Goal: Check status: Check status

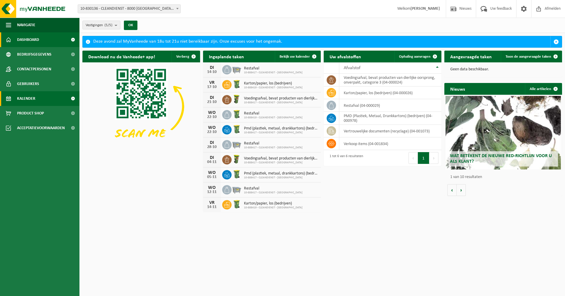
click at [31, 97] on span "Kalender" at bounding box center [26, 98] width 18 height 15
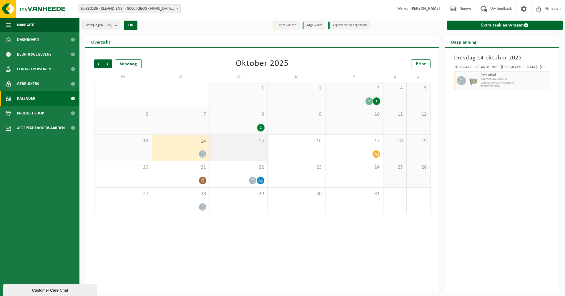
click at [242, 148] on div "15" at bounding box center [239, 148] width 58 height 26
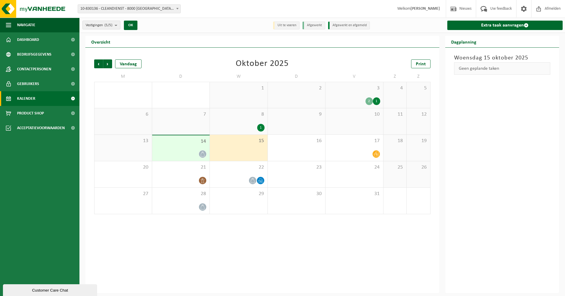
click at [184, 150] on div at bounding box center [181, 154] width 52 height 8
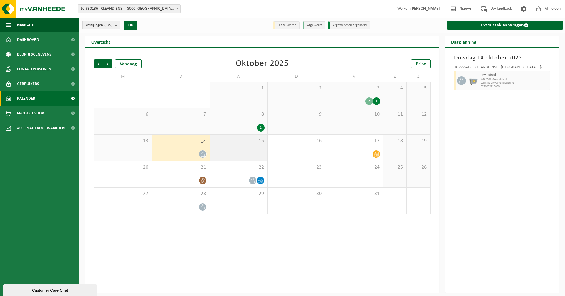
click at [253, 150] on div "15" at bounding box center [239, 148] width 58 height 26
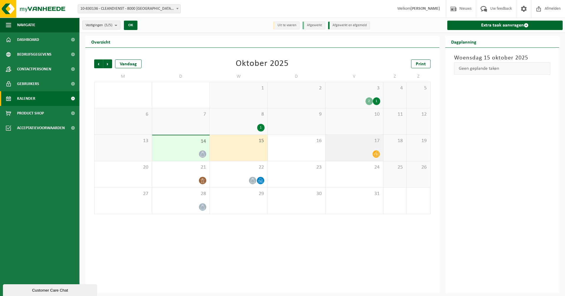
click at [371, 150] on div at bounding box center [355, 154] width 52 height 8
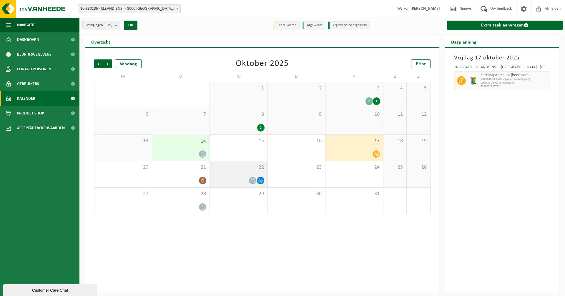
click at [238, 173] on div "22" at bounding box center [239, 174] width 58 height 26
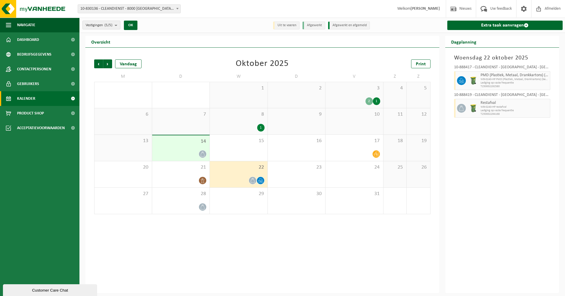
click at [198, 155] on div at bounding box center [181, 154] width 52 height 8
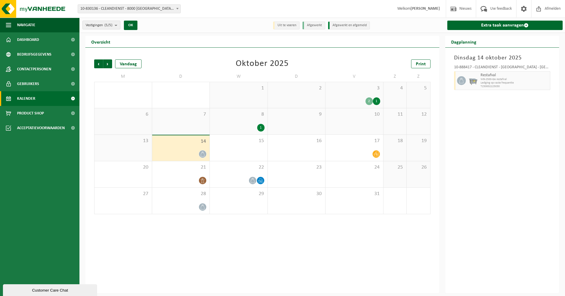
click at [535, 80] on span "WB-2500-GA restafval" at bounding box center [515, 80] width 68 height 4
click at [489, 85] on span "T250002225030" at bounding box center [515, 87] width 68 height 4
drag, startPoint x: 489, startPoint y: 85, endPoint x: 510, endPoint y: 111, distance: 32.8
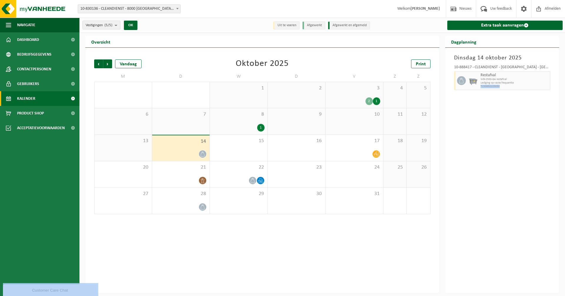
click at [511, 110] on div "Dinsdag 14 oktober 2025 10-888417 - CLEANDIENST - BRUGGE - BRUGGE Restafval WB-…" at bounding box center [502, 171] width 114 height 246
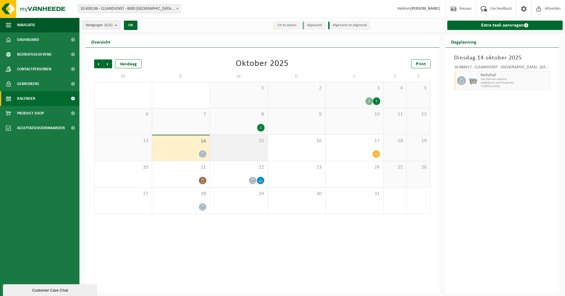
click at [262, 151] on div "15" at bounding box center [239, 148] width 58 height 26
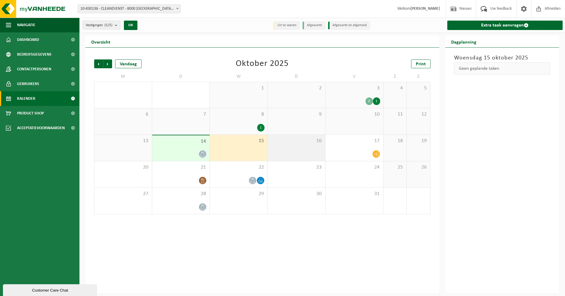
click at [301, 149] on div "16" at bounding box center [297, 148] width 58 height 26
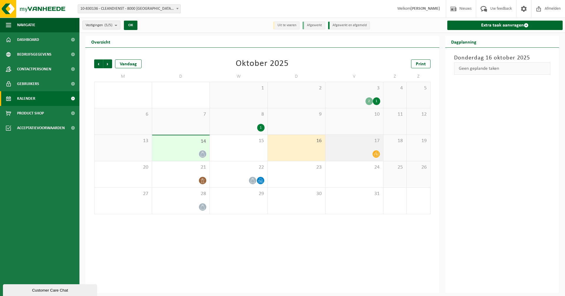
click at [360, 150] on div "17" at bounding box center [355, 148] width 58 height 26
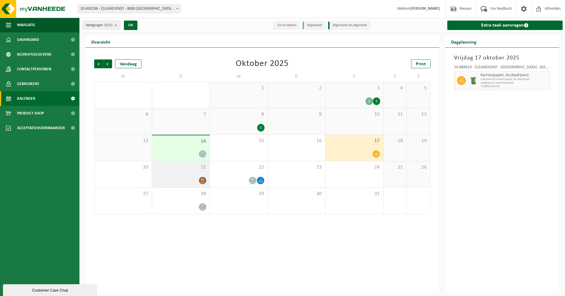
click at [190, 168] on span "21" at bounding box center [181, 167] width 52 height 6
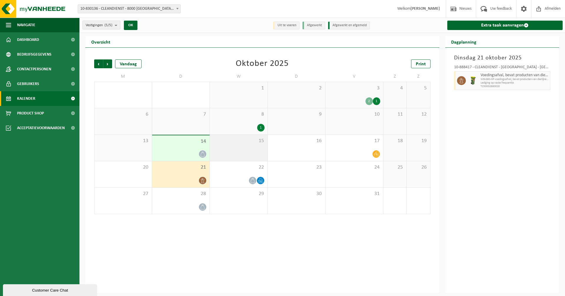
click at [241, 155] on div "15" at bounding box center [239, 148] width 58 height 26
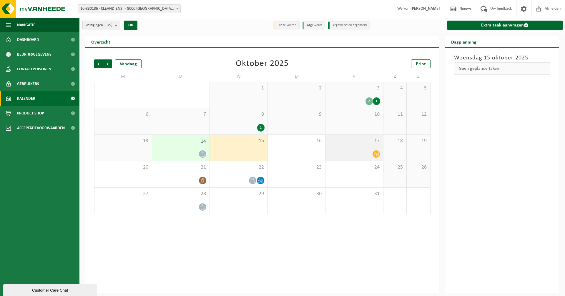
click at [358, 152] on div at bounding box center [355, 154] width 52 height 8
